Goal: Check status: Check status

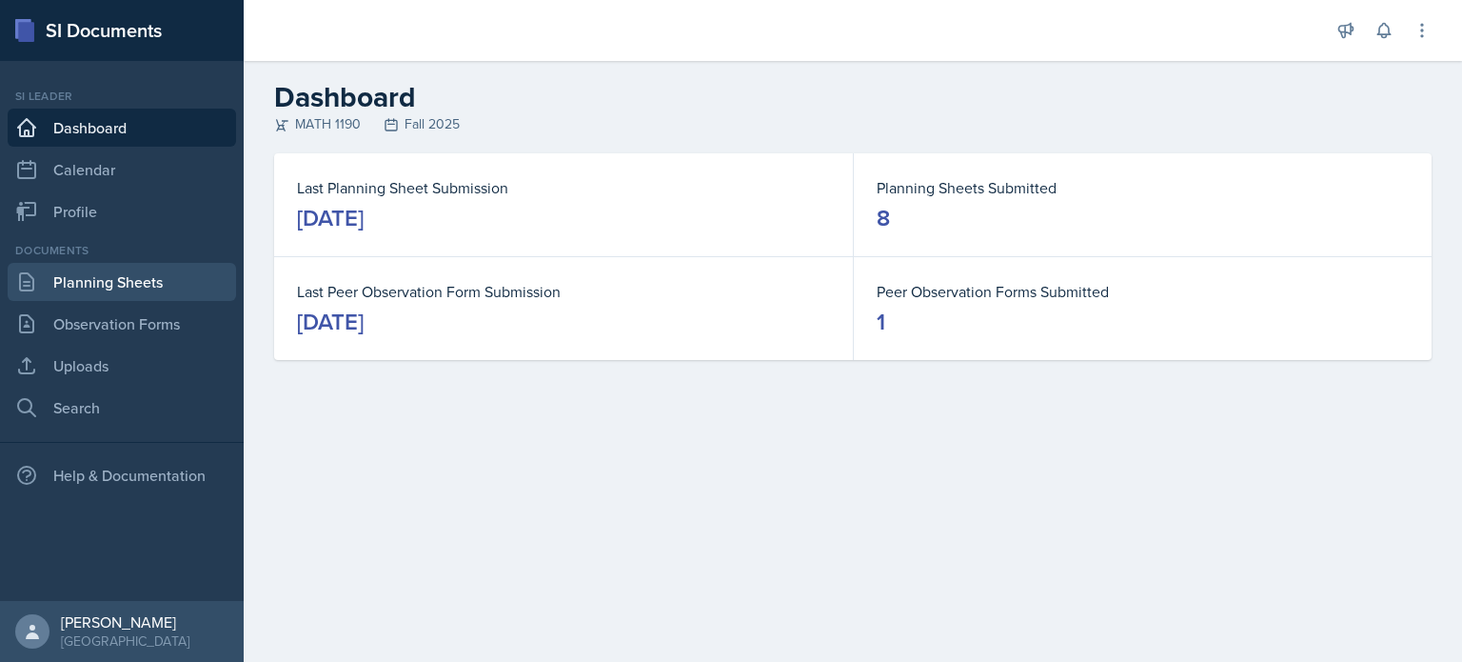
click at [131, 280] on link "Planning Sheets" at bounding box center [122, 282] width 228 height 38
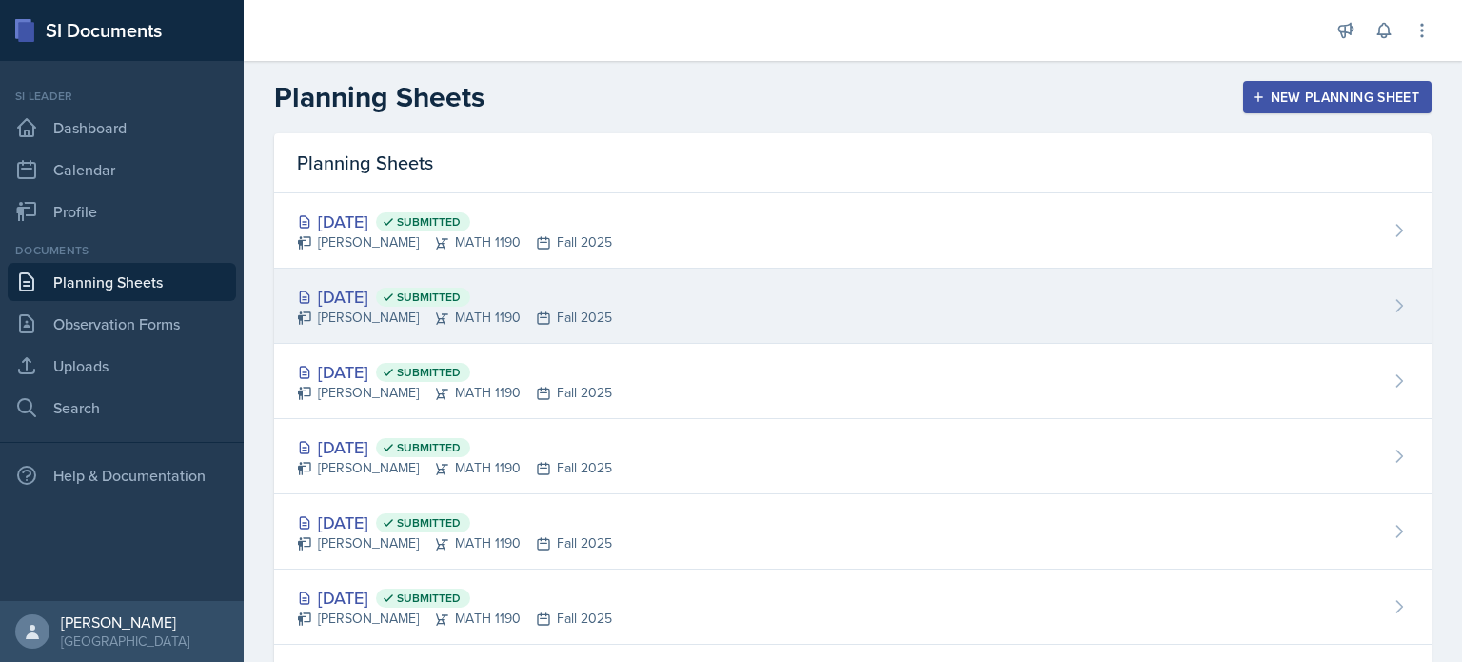
click at [461, 289] on span "Submitted" at bounding box center [429, 296] width 64 height 15
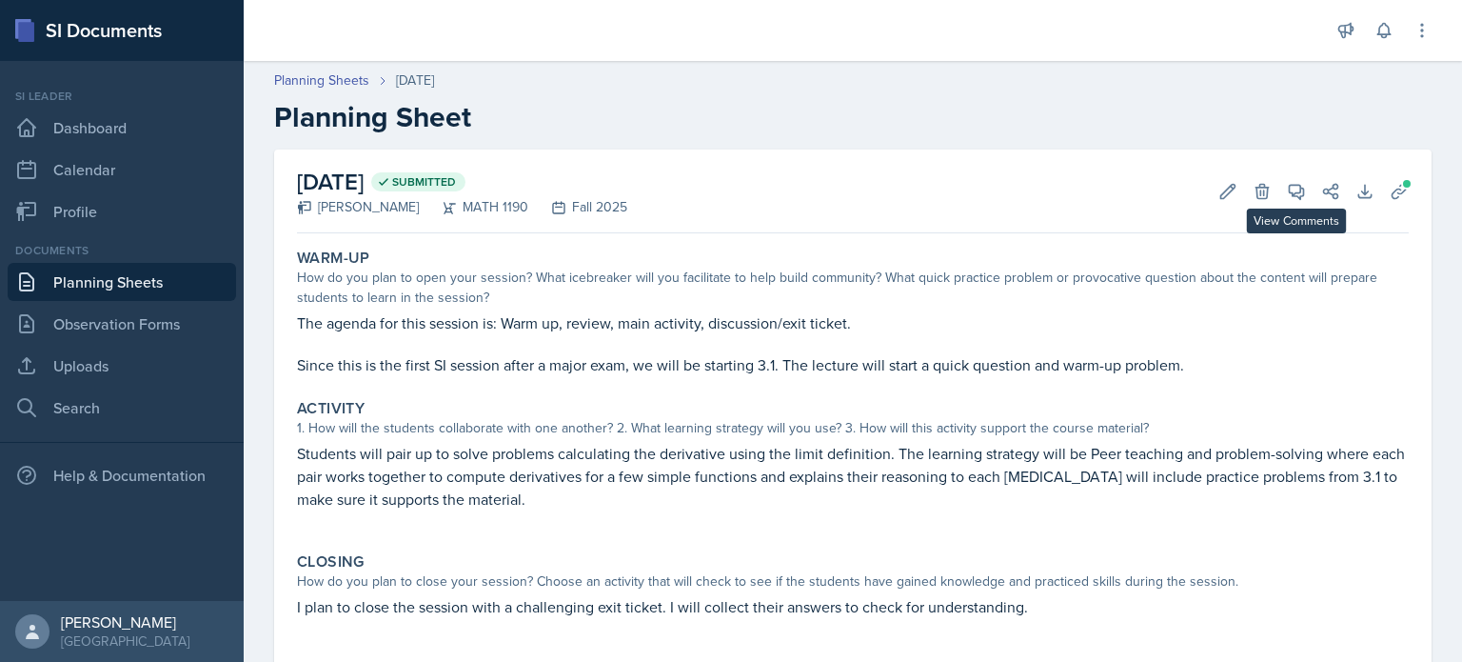
click at [1295, 178] on div "[DATE] Submitted [PERSON_NAME] MATH 1190 Fall 2025 Edit Delete View Comments Co…" at bounding box center [853, 191] width 1112 height 84
click at [1299, 181] on span at bounding box center [1304, 185] width 10 height 10
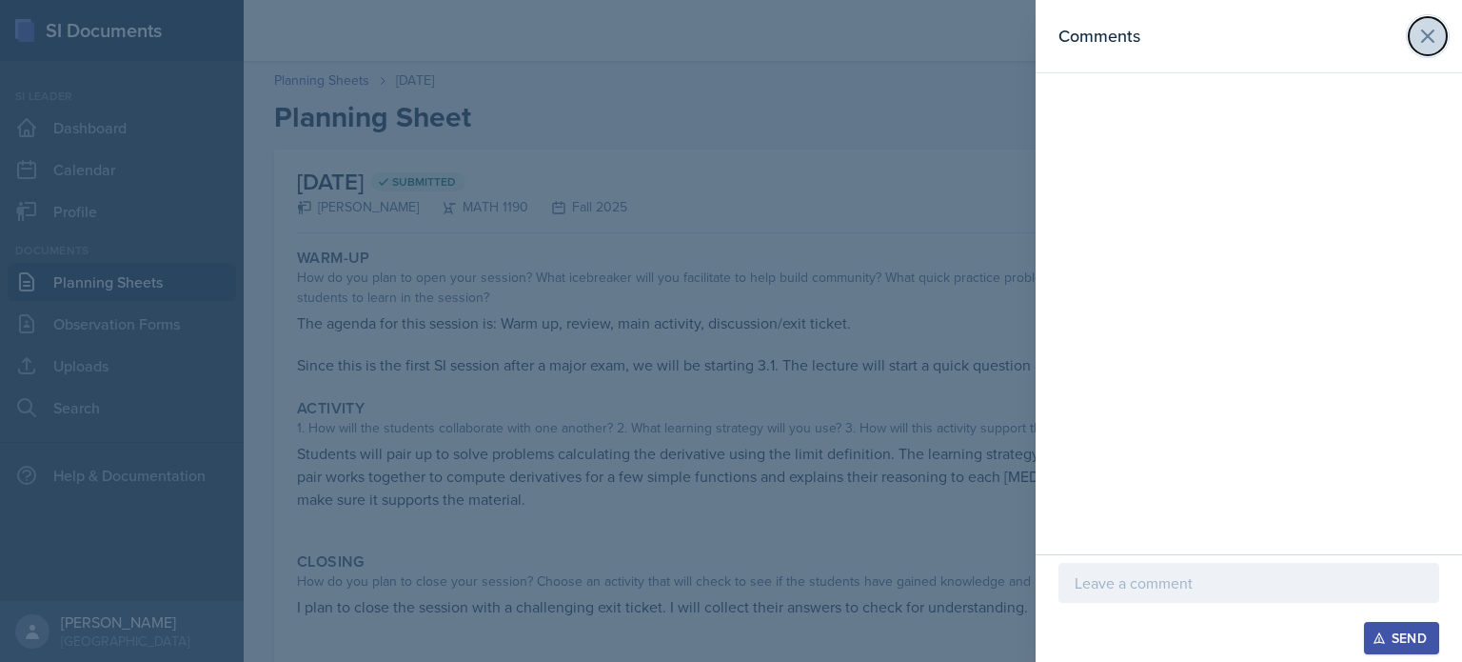
click at [1427, 46] on icon at bounding box center [1428, 36] width 23 height 23
